Goal: Task Accomplishment & Management: Use online tool/utility

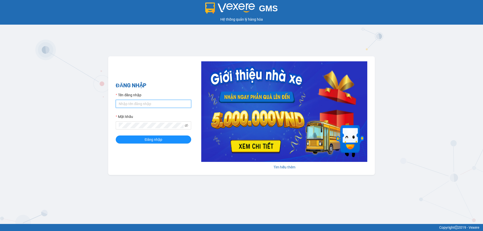
click at [152, 102] on input "Tên đăng nhập" at bounding box center [154, 104] width 76 height 8
type input "k"
type input "cvlkhanh.hhg"
click at [116, 136] on button "Đăng nhập" at bounding box center [154, 140] width 76 height 8
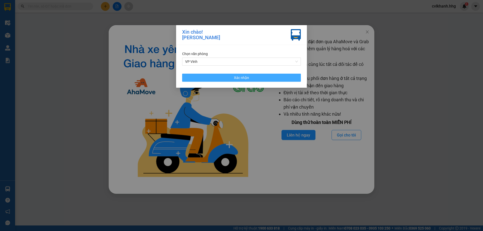
click at [238, 75] on span "Xác nhận" at bounding box center [241, 78] width 15 height 6
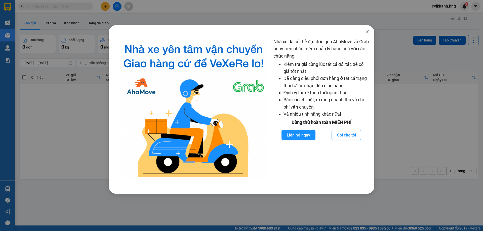
click at [369, 35] on span "Close" at bounding box center [367, 32] width 14 height 14
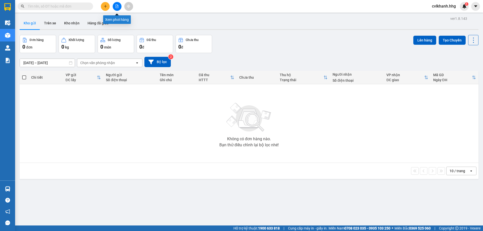
click at [116, 7] on icon "file-add" at bounding box center [117, 7] width 4 height 4
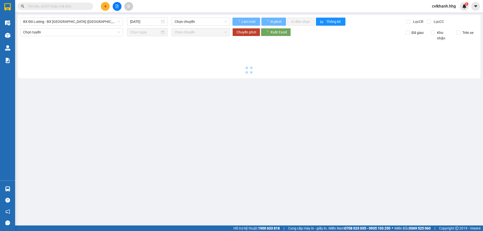
type input "[DATE]"
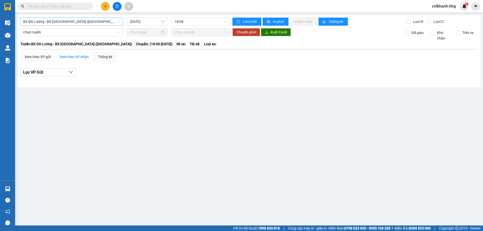
click at [69, 25] on span "BX Đô Lương - BX [GEOGRAPHIC_DATA] ([GEOGRAPHIC_DATA])" at bounding box center [71, 22] width 97 height 8
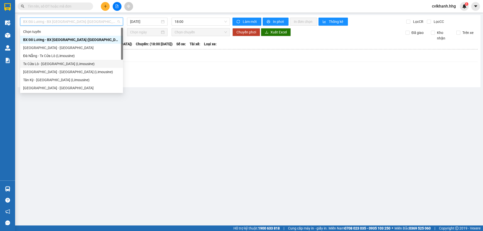
click at [40, 66] on div "Tx Cửa Lò - [GEOGRAPHIC_DATA] (Limousine)" at bounding box center [71, 64] width 97 height 6
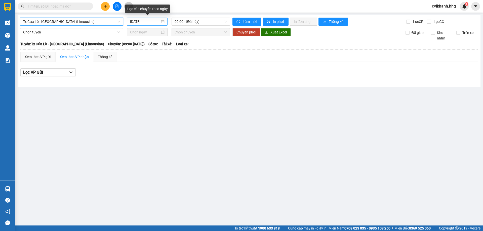
click at [162, 21] on div "[DATE]" at bounding box center [147, 22] width 34 height 6
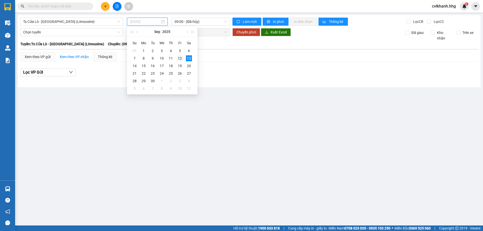
click at [182, 57] on div "12" at bounding box center [180, 58] width 6 height 6
type input "[DATE]"
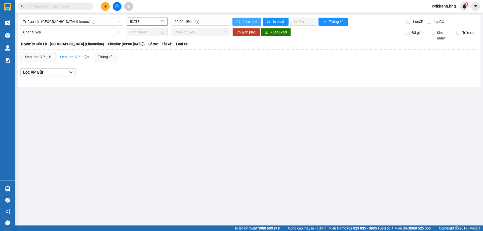
click at [247, 20] on span "Làm mới" at bounding box center [250, 22] width 15 height 6
click at [119, 20] on span "Tx Cửa Lò - [GEOGRAPHIC_DATA] (Limousine)" at bounding box center [71, 22] width 97 height 8
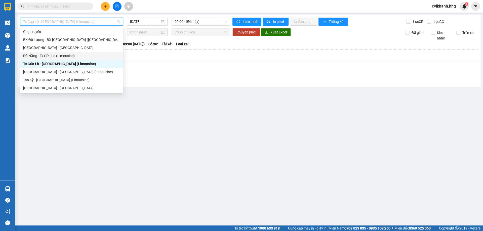
click at [49, 57] on div "Đà Nẵng - Tx Cửa Lò (Limousine)" at bounding box center [71, 56] width 97 height 6
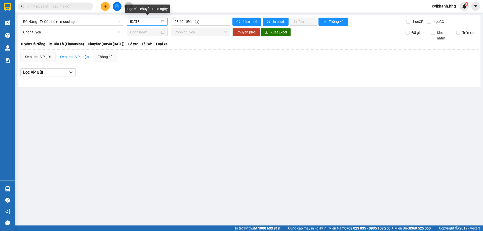
click at [161, 20] on div "[DATE]" at bounding box center [147, 22] width 34 height 6
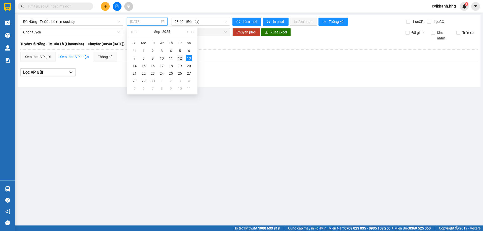
click at [179, 58] on div "12" at bounding box center [180, 58] width 6 height 6
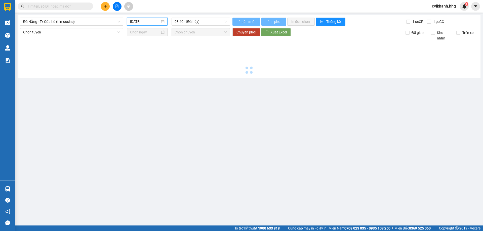
type input "[DATE]"
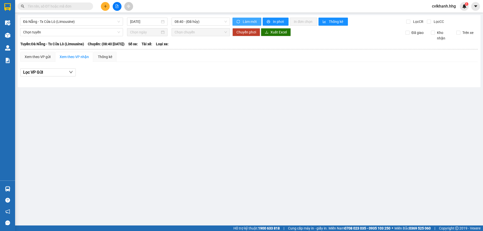
click at [251, 20] on span "Làm mới" at bounding box center [250, 22] width 15 height 6
click at [120, 23] on span "Đà Nẵng - Tx Cửa Lò (Limousine)" at bounding box center [71, 22] width 97 height 8
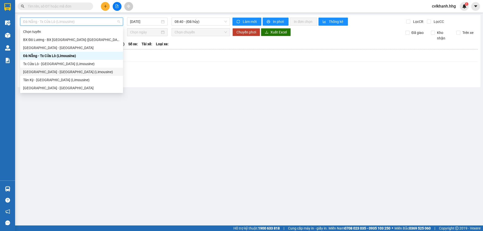
click at [56, 72] on div "[GEOGRAPHIC_DATA] - [GEOGRAPHIC_DATA] (Limousine)" at bounding box center [71, 72] width 97 height 6
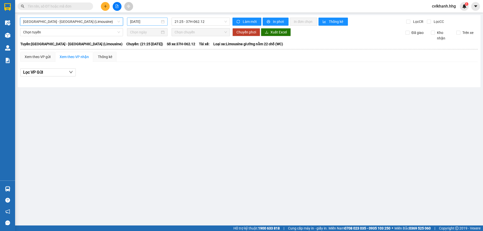
click at [158, 23] on input "[DATE]" at bounding box center [145, 22] width 30 height 6
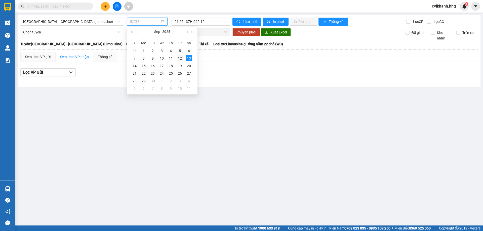
click at [180, 59] on div "12" at bounding box center [180, 58] width 6 height 6
type input "[DATE]"
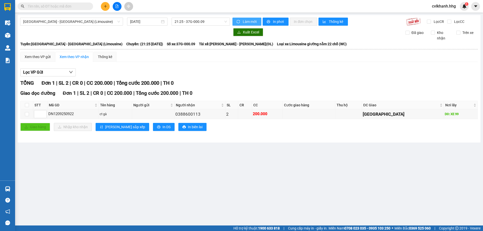
click at [246, 22] on span "Làm mới" at bounding box center [250, 22] width 15 height 6
click at [112, 20] on span "[GEOGRAPHIC_DATA] - [GEOGRAPHIC_DATA] (Limousine)" at bounding box center [71, 22] width 97 height 8
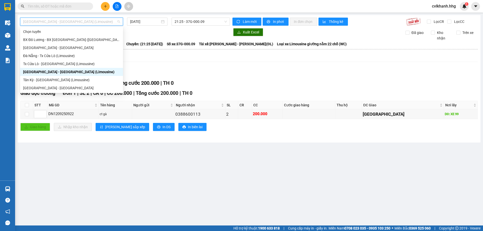
scroll to position [40, 0]
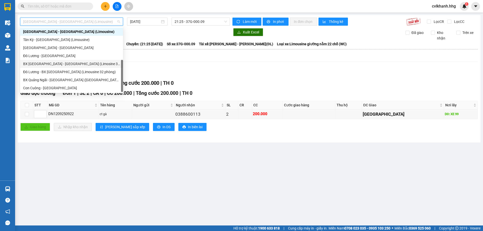
click at [54, 62] on div "BX [GEOGRAPHIC_DATA] - [GEOGRAPHIC_DATA] (Limosine 32 phòng)" at bounding box center [71, 64] width 97 height 6
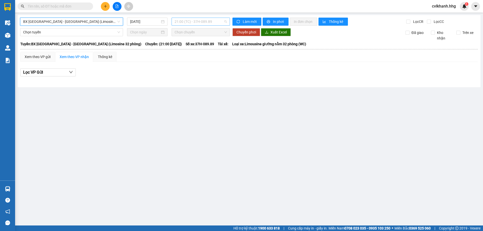
click at [211, 22] on span "21:00 (TC) - 37H-089.89" at bounding box center [201, 22] width 52 height 8
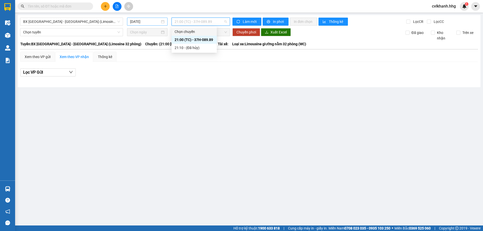
click at [152, 22] on input "[DATE]" at bounding box center [145, 22] width 30 height 6
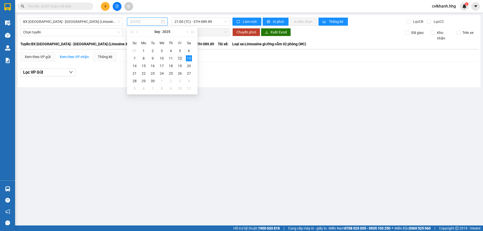
click at [178, 58] on div "12" at bounding box center [180, 58] width 6 height 6
type input "[DATE]"
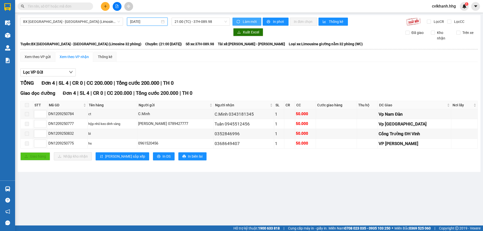
click at [245, 22] on span "Làm mới" at bounding box center [250, 22] width 15 height 6
click at [114, 22] on span "BX [GEOGRAPHIC_DATA] - [GEOGRAPHIC_DATA] (Limosine 32 phòng)" at bounding box center [71, 22] width 97 height 8
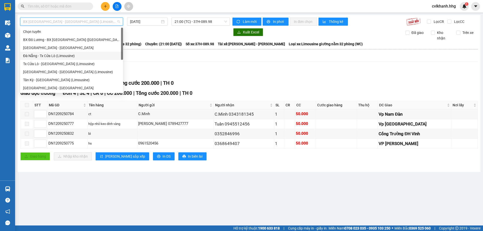
click at [50, 54] on div "Đà Nẵng - Tx Cửa Lò (Limousine)" at bounding box center [71, 56] width 97 height 6
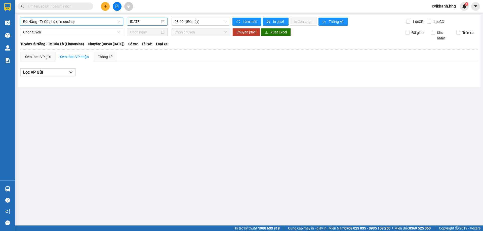
click at [163, 21] on div "[DATE]" at bounding box center [147, 22] width 34 height 6
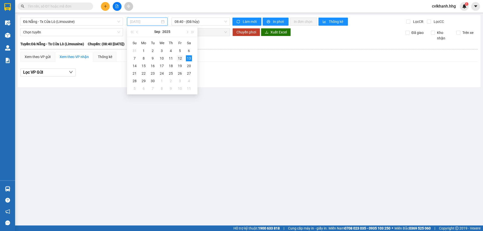
click at [179, 57] on div "12" at bounding box center [180, 58] width 6 height 6
type input "[DATE]"
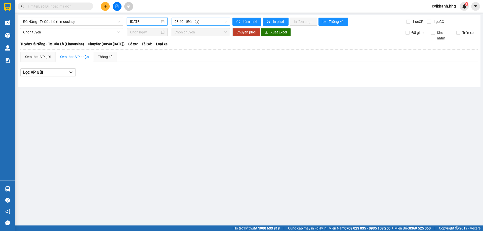
click at [203, 21] on span "08:40 - (Đã hủy)" at bounding box center [201, 22] width 52 height 8
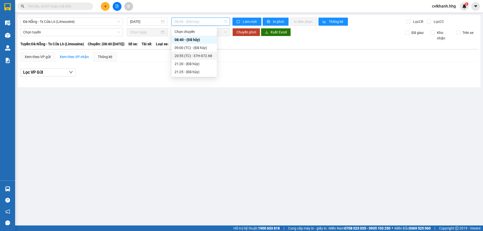
click at [187, 56] on div "20:55 (TC) - 37H-072.68" at bounding box center [194, 56] width 39 height 6
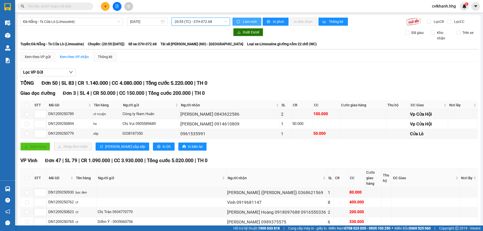
click at [246, 24] on span "Làm mới" at bounding box center [250, 22] width 15 height 6
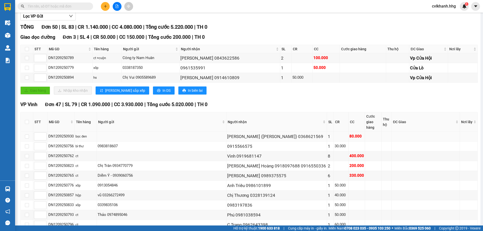
scroll to position [76, 0]
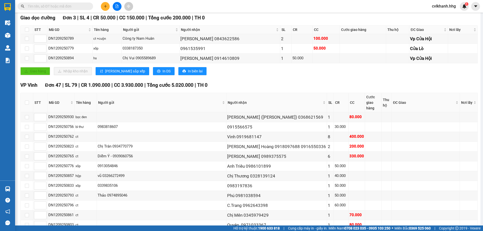
click at [24, 101] on th at bounding box center [27, 102] width 13 height 19
click at [29, 101] on th at bounding box center [27, 102] width 13 height 19
click at [23, 99] on th at bounding box center [27, 102] width 13 height 19
click at [25, 101] on input "checkbox" at bounding box center [27, 103] width 4 height 4
checkbox input "true"
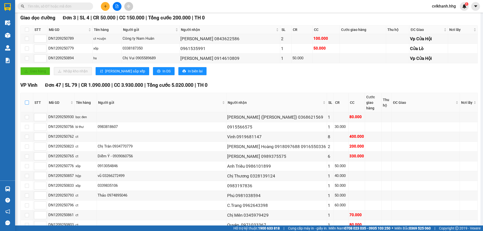
checkbox input "true"
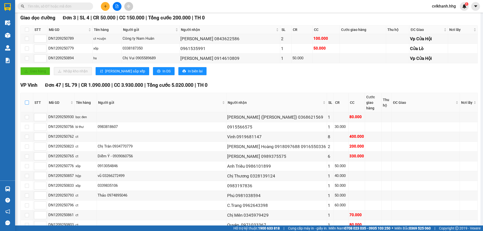
checkbox input "true"
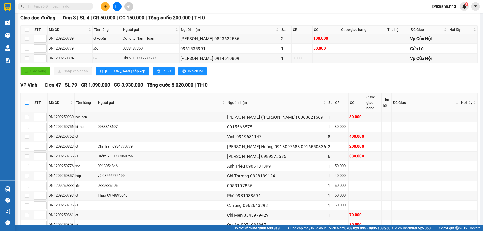
checkbox input "true"
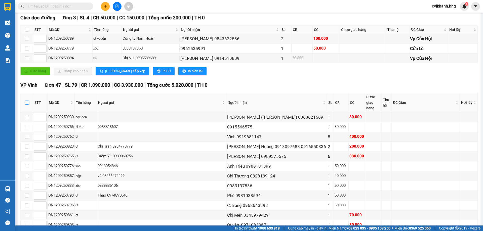
checkbox input "true"
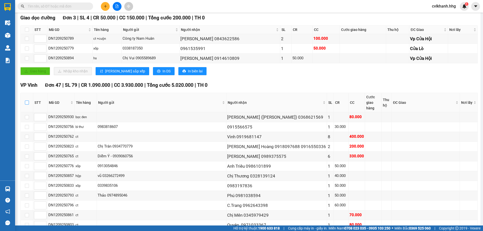
checkbox input "true"
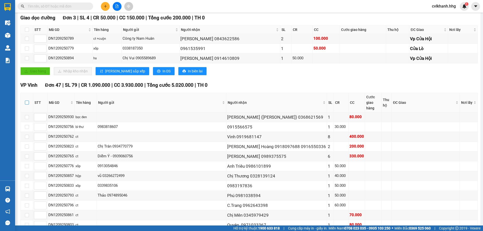
checkbox input "true"
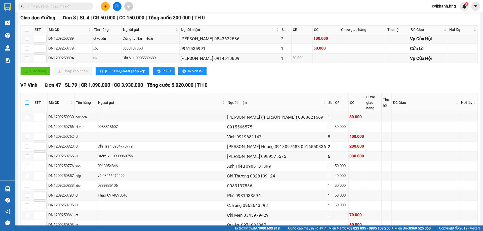
checkbox input "true"
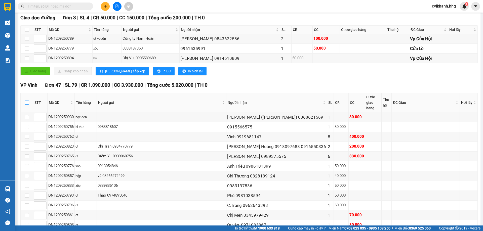
checkbox input "true"
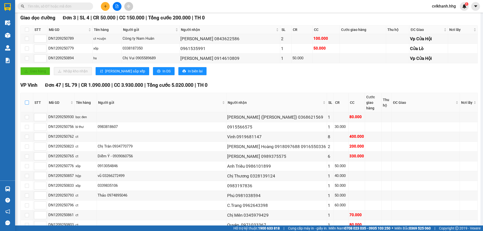
checkbox input "true"
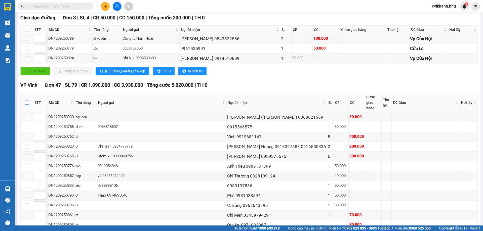
checkbox input "true"
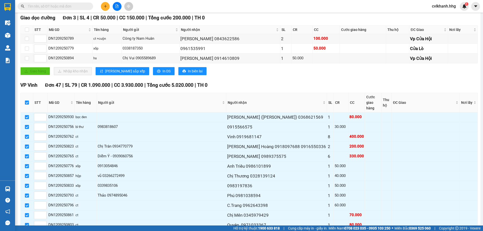
click at [25, 101] on input "checkbox" at bounding box center [27, 103] width 4 height 4
checkbox input "false"
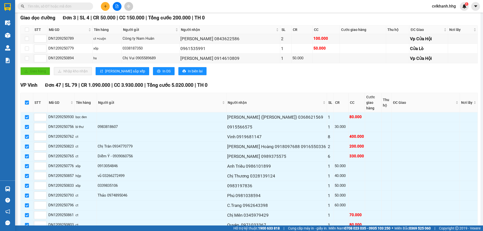
checkbox input "false"
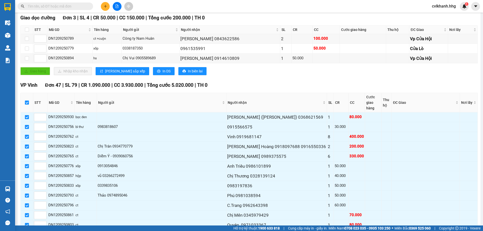
checkbox input "false"
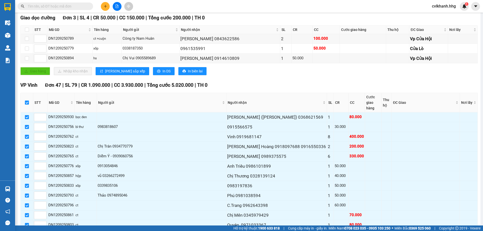
checkbox input "false"
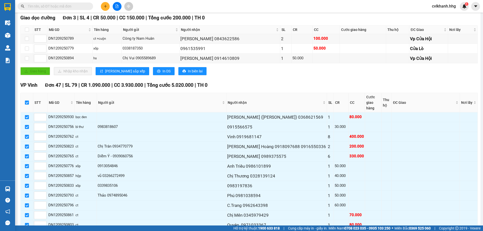
checkbox input "false"
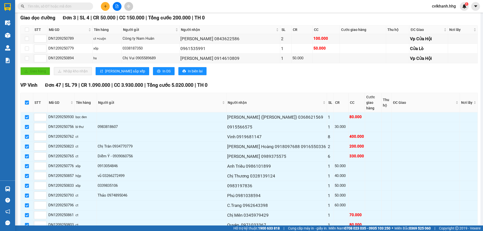
checkbox input "false"
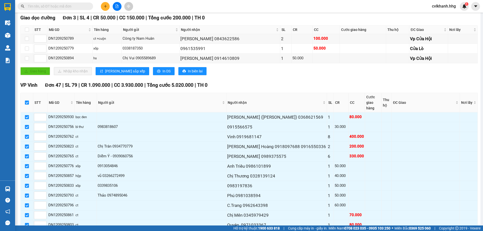
checkbox input "false"
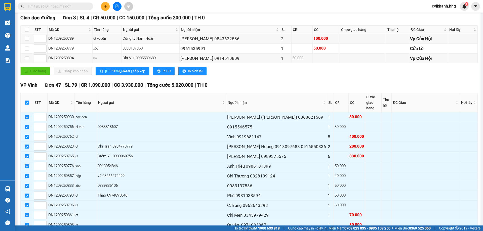
checkbox input "false"
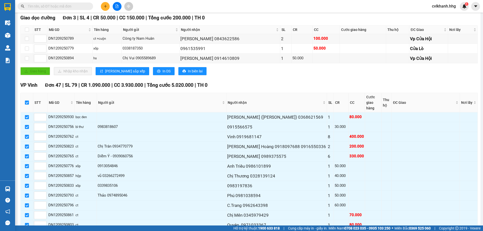
checkbox input "false"
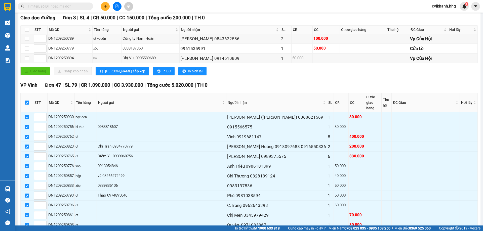
checkbox input "false"
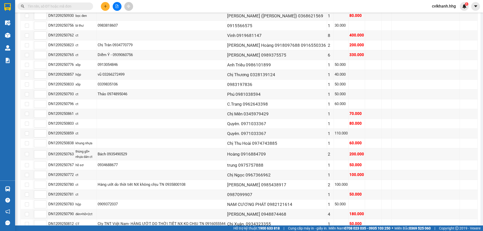
scroll to position [26, 0]
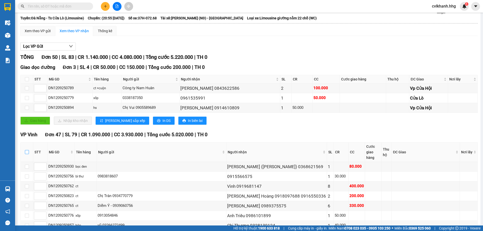
drag, startPoint x: 22, startPoint y: 150, endPoint x: 28, endPoint y: 149, distance: 5.6
click at [22, 149] on th at bounding box center [27, 152] width 13 height 19
click at [28, 150] on input "checkbox" at bounding box center [27, 152] width 4 height 4
checkbox input "true"
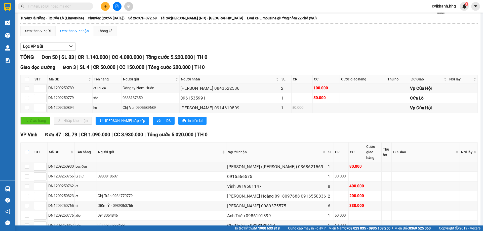
checkbox input "true"
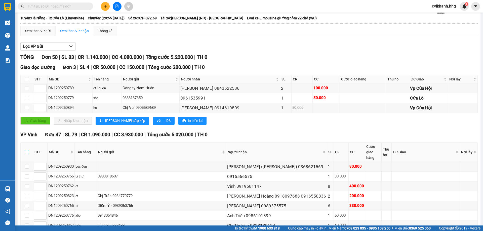
checkbox input "true"
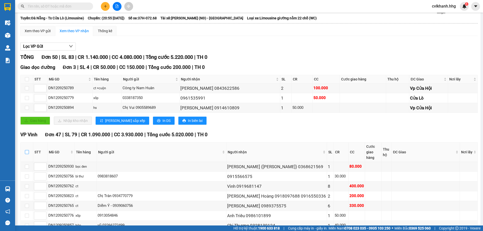
checkbox input "true"
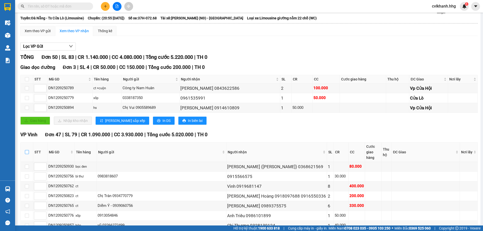
checkbox input "true"
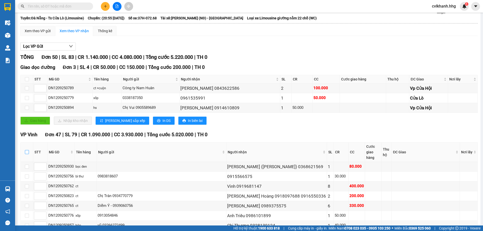
checkbox input "true"
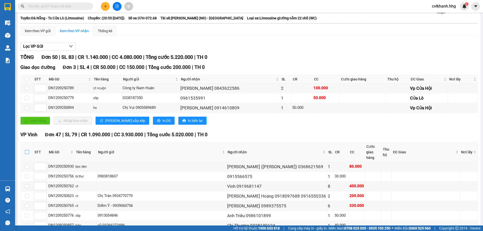
checkbox input "true"
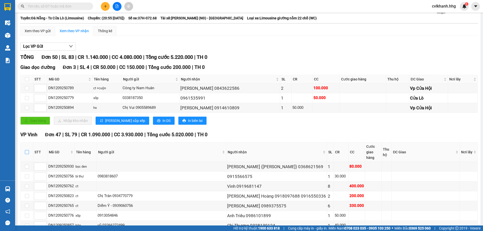
checkbox input "true"
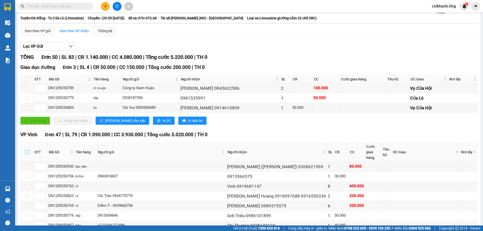
checkbox input "true"
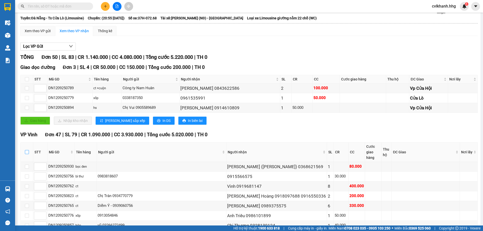
checkbox input "true"
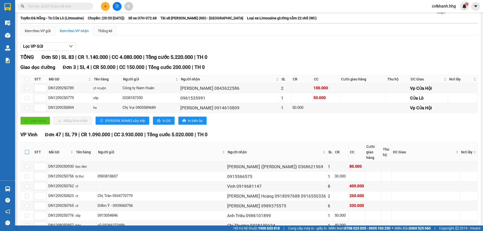
checkbox input "true"
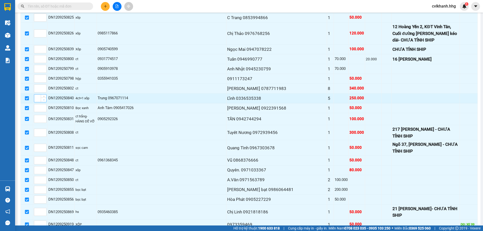
scroll to position [454, 0]
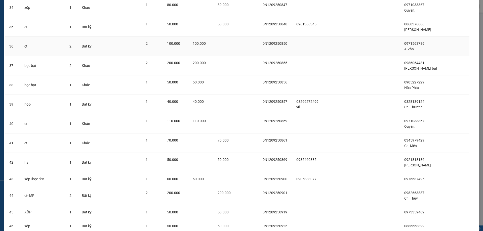
scroll to position [720, 0]
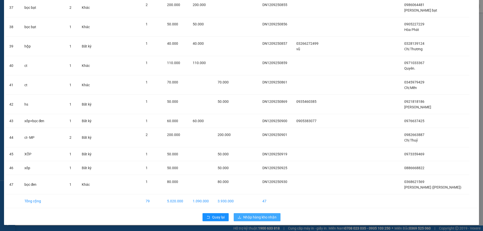
click at [247, 216] on span "Nhập hàng kho nhận" at bounding box center [259, 218] width 33 height 6
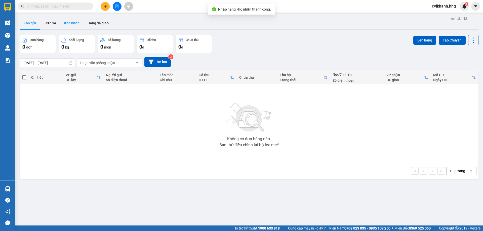
click at [69, 24] on button "Kho nhận" at bounding box center [71, 23] width 23 height 12
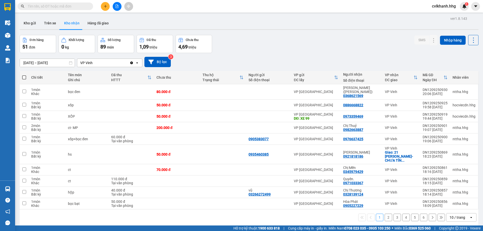
click at [454, 215] on div "10 / trang" at bounding box center [458, 217] width 16 height 5
click at [451, 199] on span "100 / trang" at bounding box center [456, 198] width 18 height 5
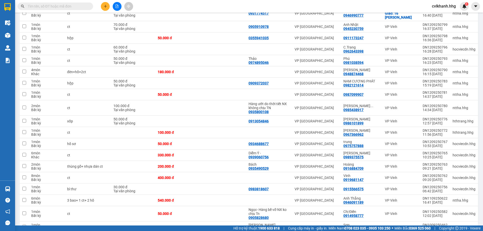
scroll to position [497, 0]
